Goal: Transaction & Acquisition: Purchase product/service

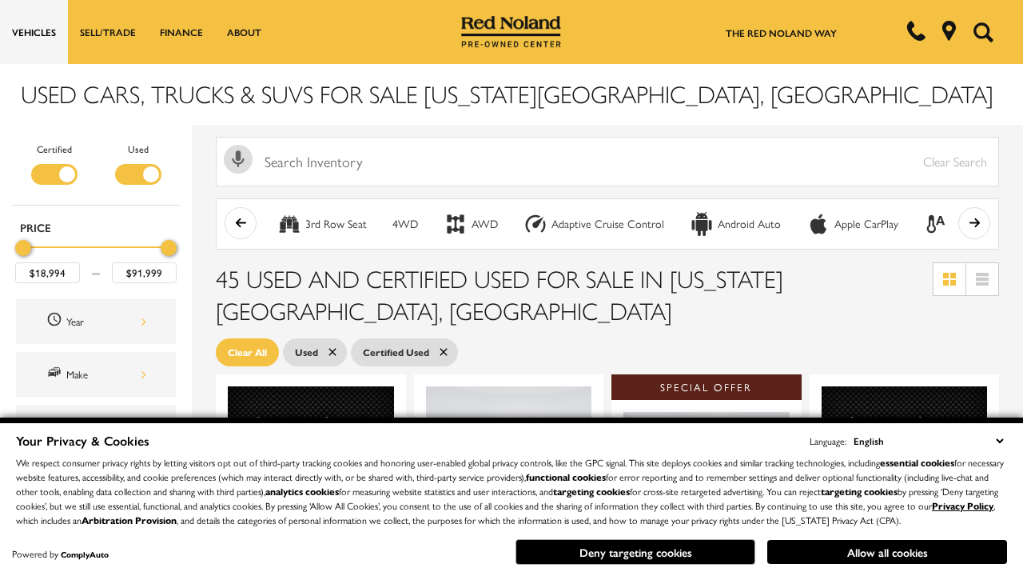
scroll to position [695, 0]
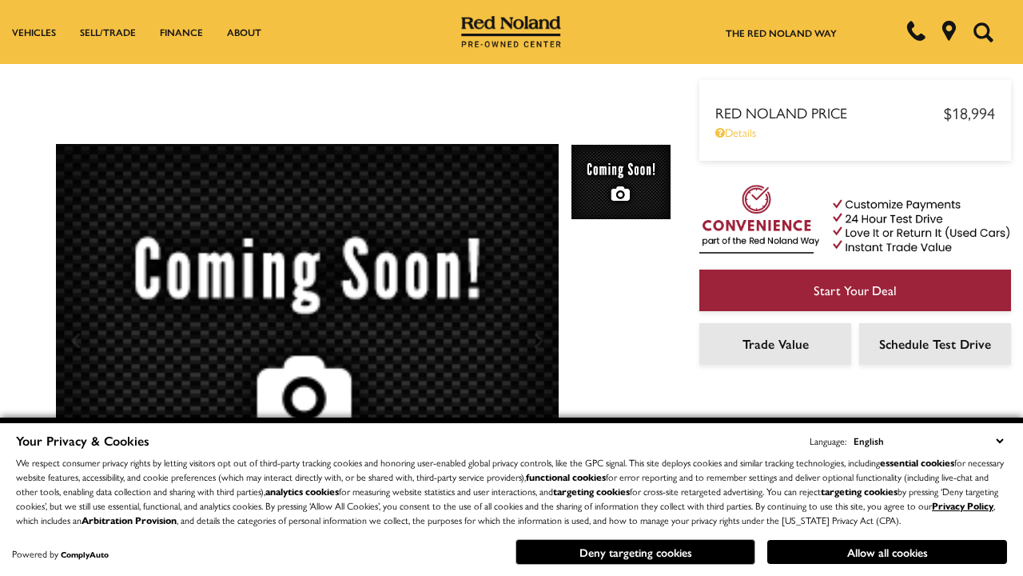
scroll to position [837, 0]
